Goal: Information Seeking & Learning: Learn about a topic

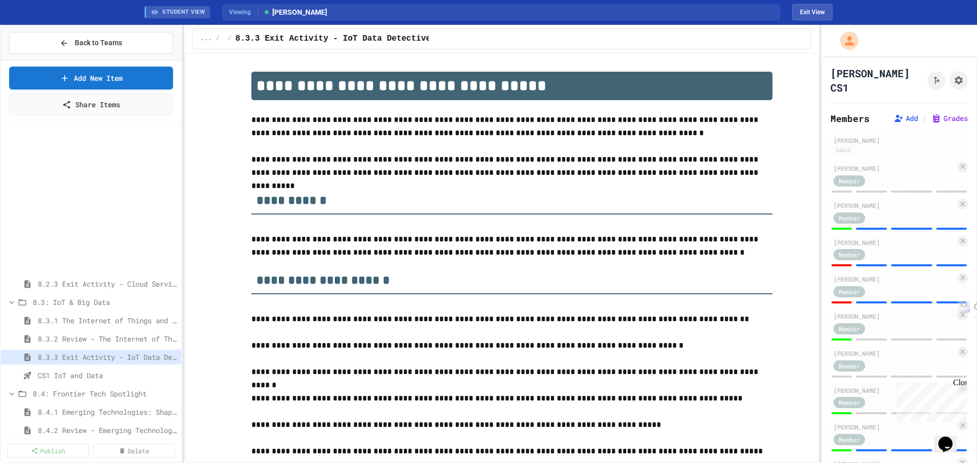
scroll to position [1221, 0]
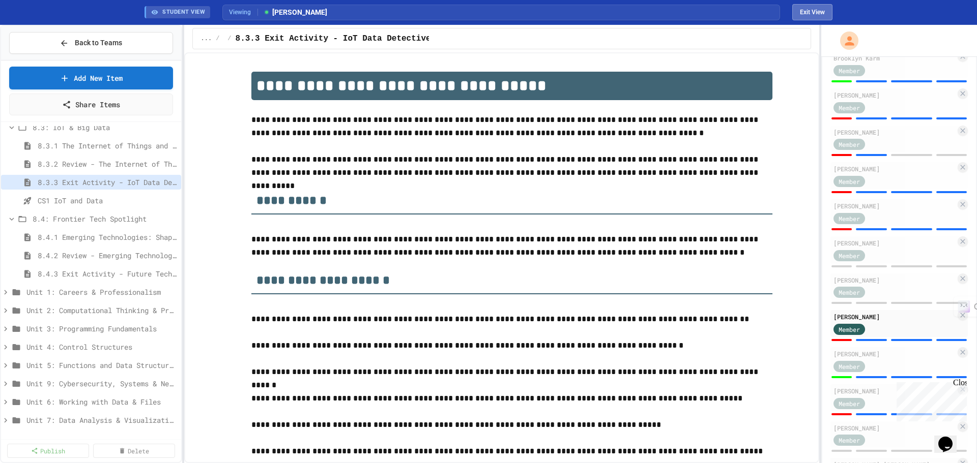
click at [804, 9] on button "Exit View" at bounding box center [812, 12] width 40 height 16
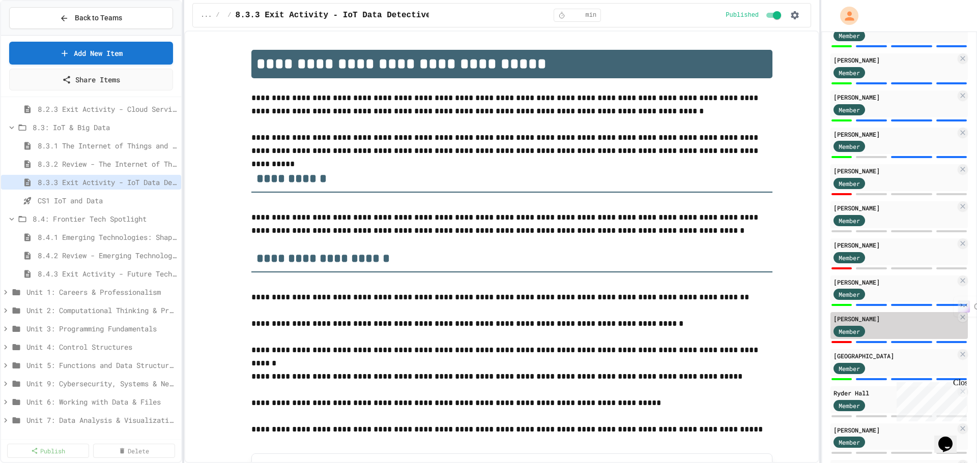
scroll to position [712, 0]
click at [138, 167] on span "8.3.2 Review - The Internet of Things and Big Data" at bounding box center [102, 164] width 129 height 11
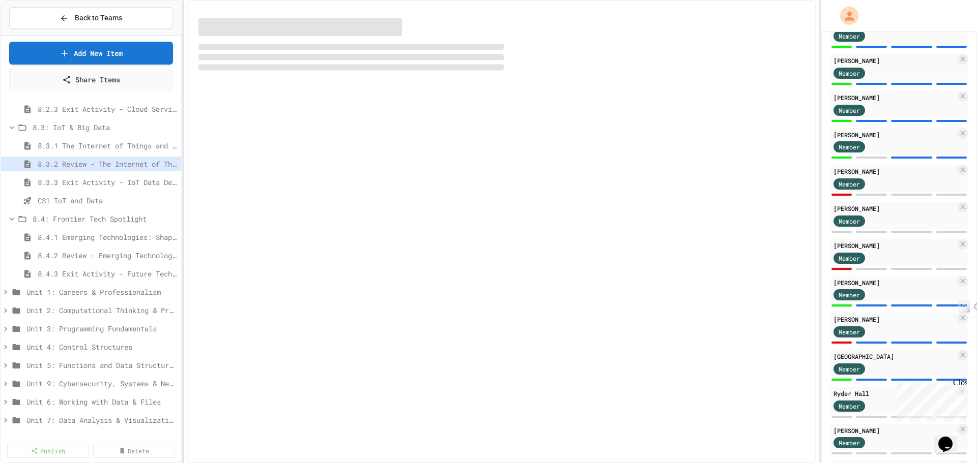
scroll to position [142, 0]
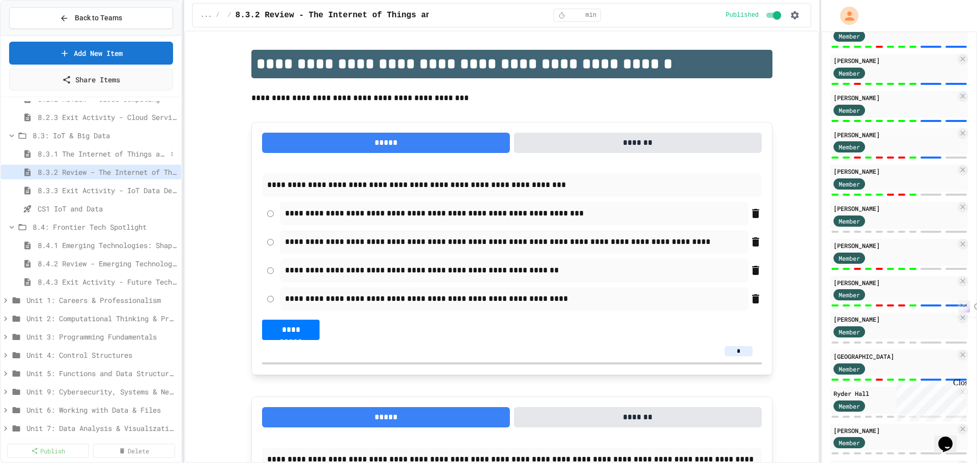
click at [133, 155] on span "8.3.1 The Internet of Things and Big Data: Our Connected Digital World" at bounding box center [102, 154] width 129 height 11
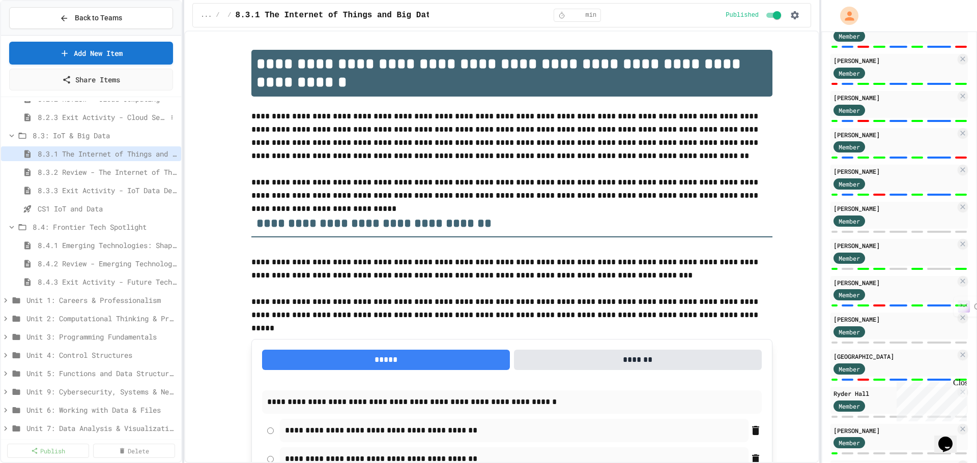
click at [124, 119] on span "8.2.3 Exit Activity - Cloud Service Detective" at bounding box center [102, 117] width 129 height 11
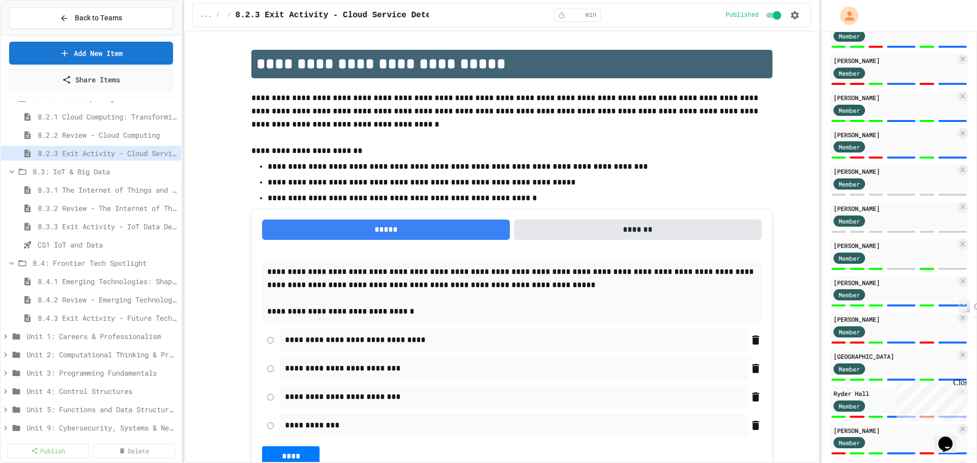
scroll to position [91, 0]
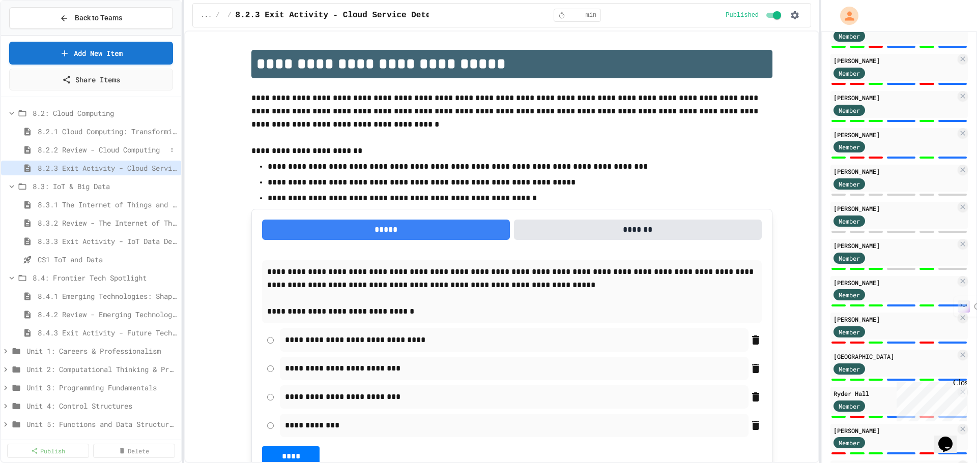
click at [131, 155] on span "8.2.2 Review - Cloud Computing" at bounding box center [102, 149] width 129 height 11
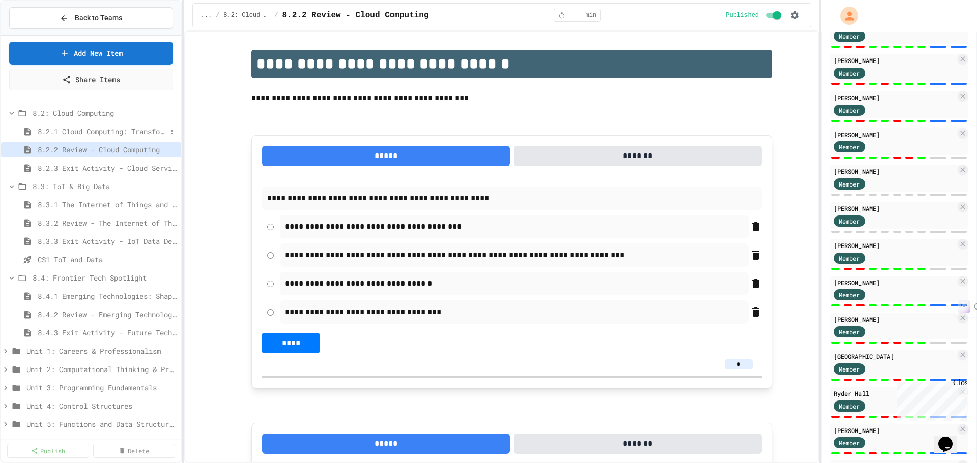
click at [125, 129] on span "8.2.1 Cloud Computing: Transforming the Digital World" at bounding box center [102, 131] width 129 height 11
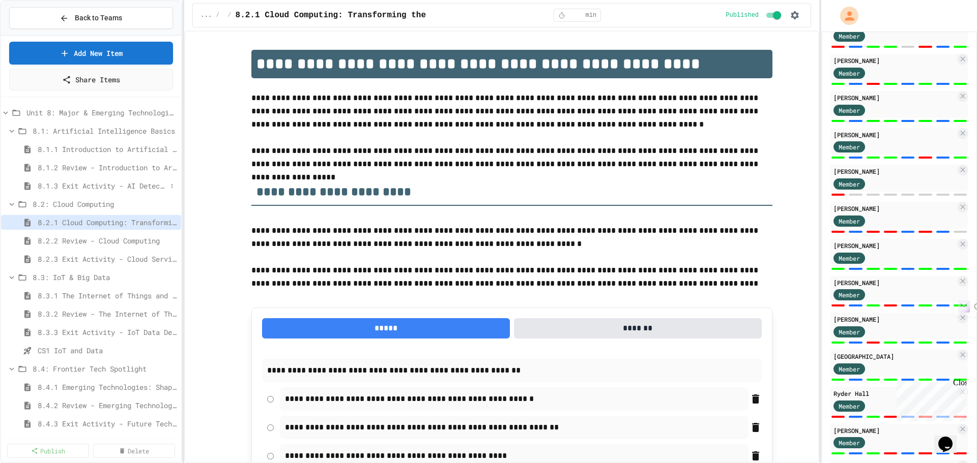
click at [138, 186] on span "8.1.3 Exit Activity - AI Detective" at bounding box center [102, 186] width 129 height 11
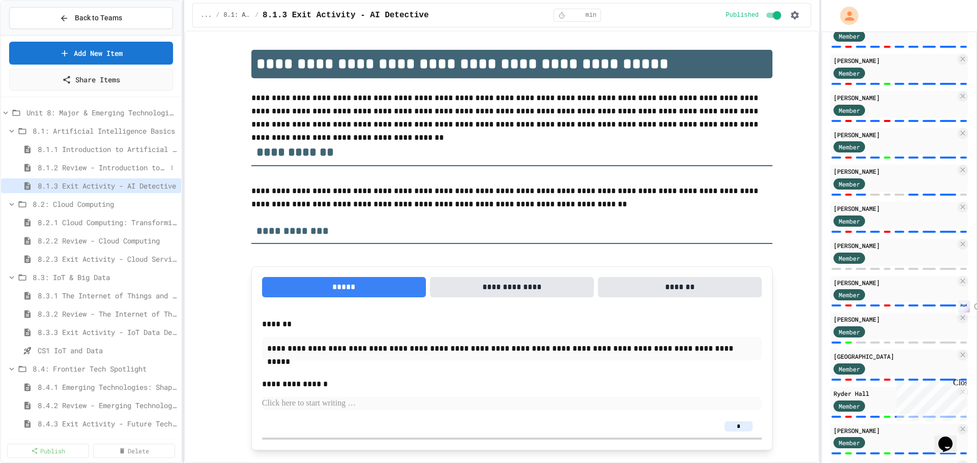
click at [136, 161] on div "8.1.2 Review - Introduction to Artificial Intelligence" at bounding box center [91, 167] width 180 height 15
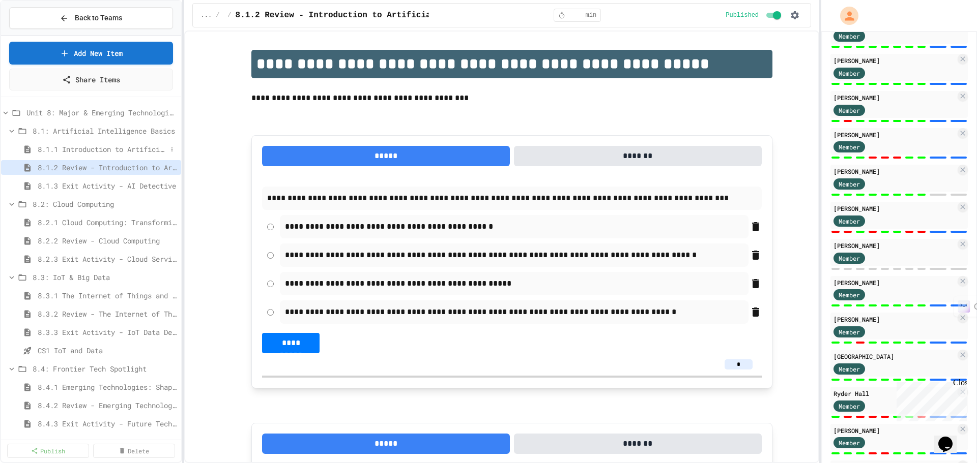
click at [134, 149] on span "8.1.1 Introduction to Artificial Intelligence" at bounding box center [102, 149] width 129 height 11
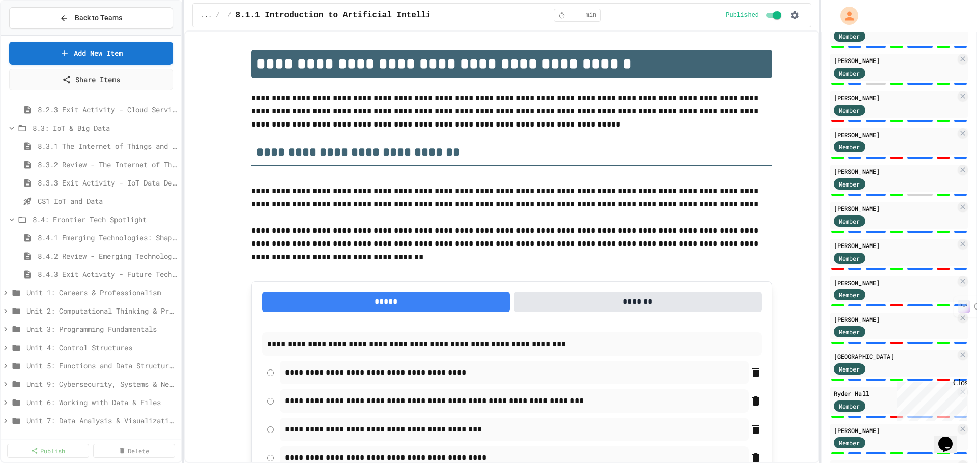
scroll to position [150, 0]
